Goal: Use online tool/utility: Utilize a website feature to perform a specific function

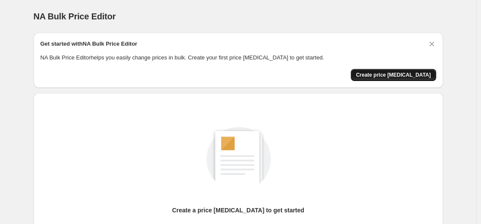
click at [387, 76] on span "Create price [MEDICAL_DATA]" at bounding box center [393, 74] width 75 height 7
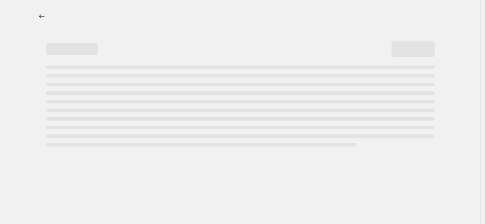
select select "percentage"
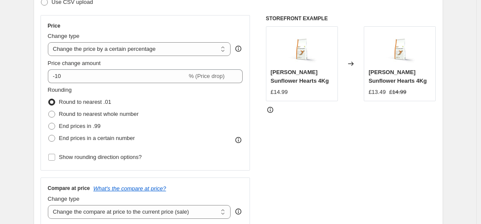
scroll to position [144, 0]
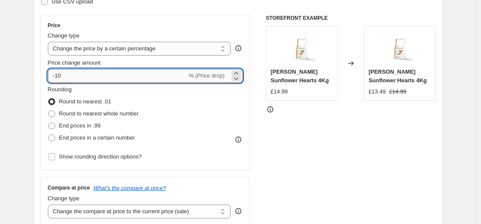
click at [99, 77] on input "-10" at bounding box center [117, 76] width 139 height 14
type input "-1"
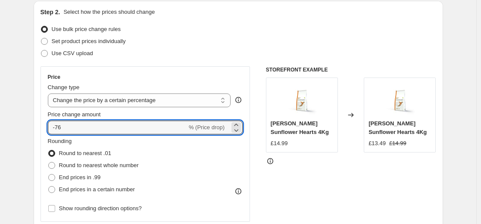
scroll to position [103, 0]
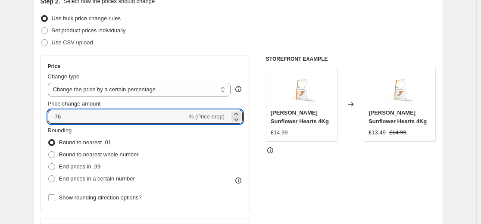
type input "-7"
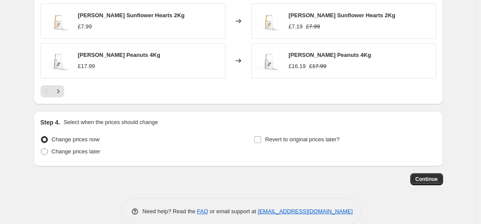
scroll to position [637, 0]
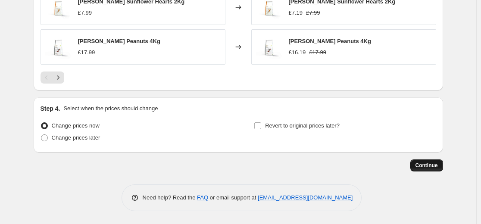
type input "-50"
click at [420, 165] on span "Continue" at bounding box center [426, 165] width 22 height 7
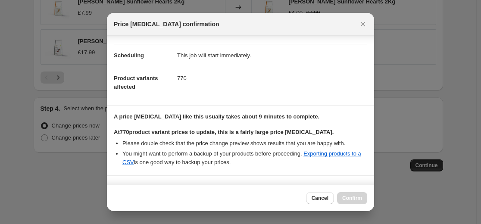
scroll to position [186, 0]
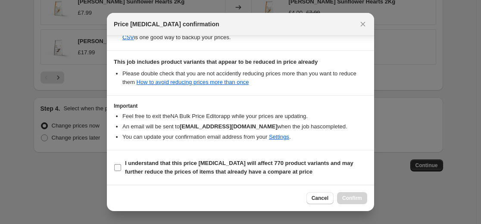
click at [152, 163] on b "I understand that this price [MEDICAL_DATA] will affect 770 product variants an…" at bounding box center [239, 167] width 228 height 15
click at [121, 164] on input "I understand that this price [MEDICAL_DATA] will affect 770 product variants an…" at bounding box center [117, 167] width 7 height 7
checkbox input "true"
click at [353, 199] on span "Confirm" at bounding box center [352, 198] width 20 height 7
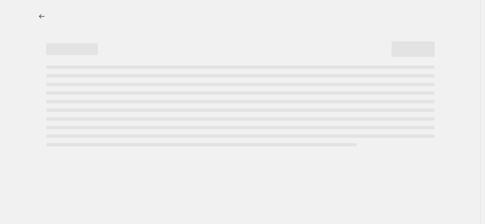
select select "percentage"
